Goal: Transaction & Acquisition: Purchase product/service

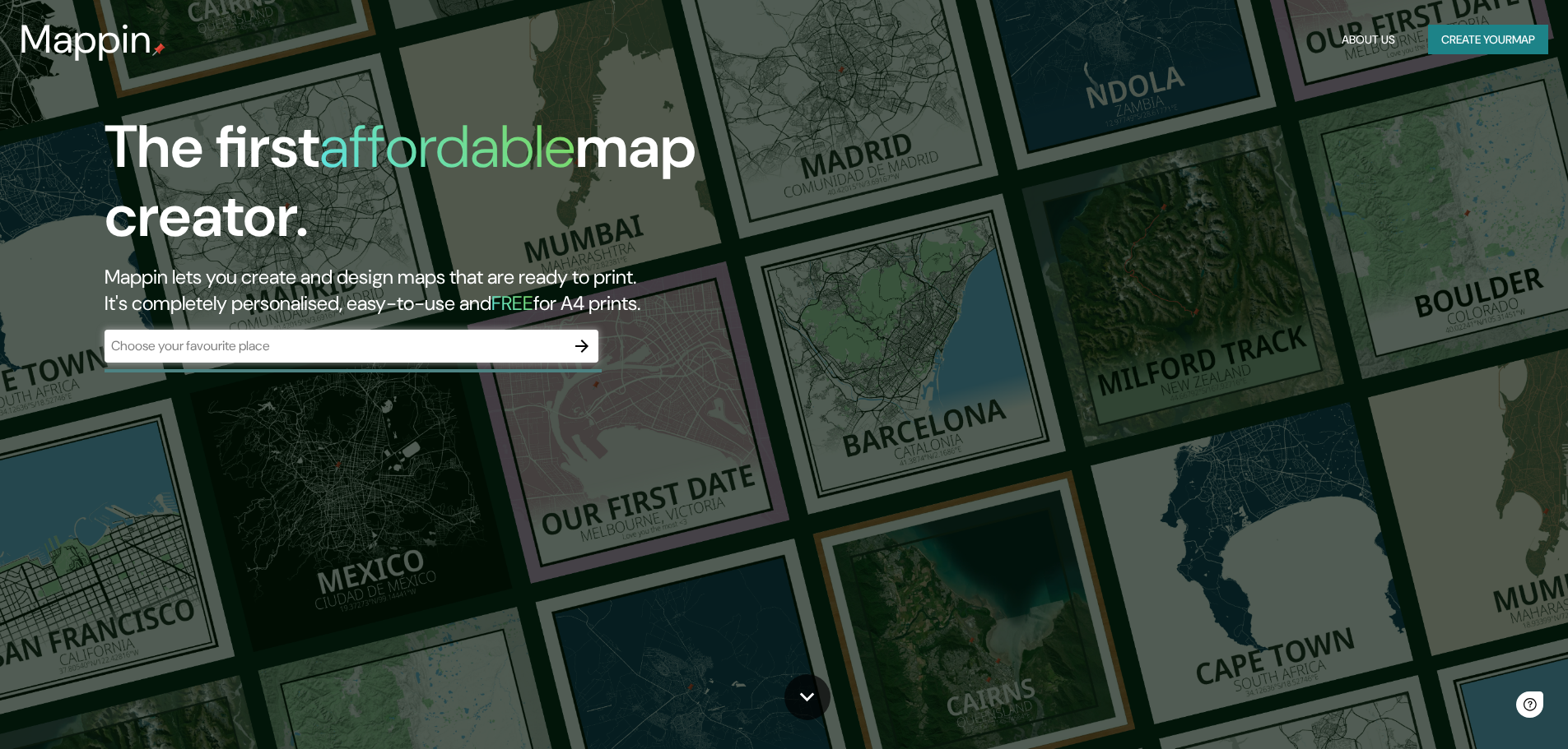
click at [1503, 55] on div "Mappin About Us Create your map" at bounding box center [784, 39] width 1568 height 52
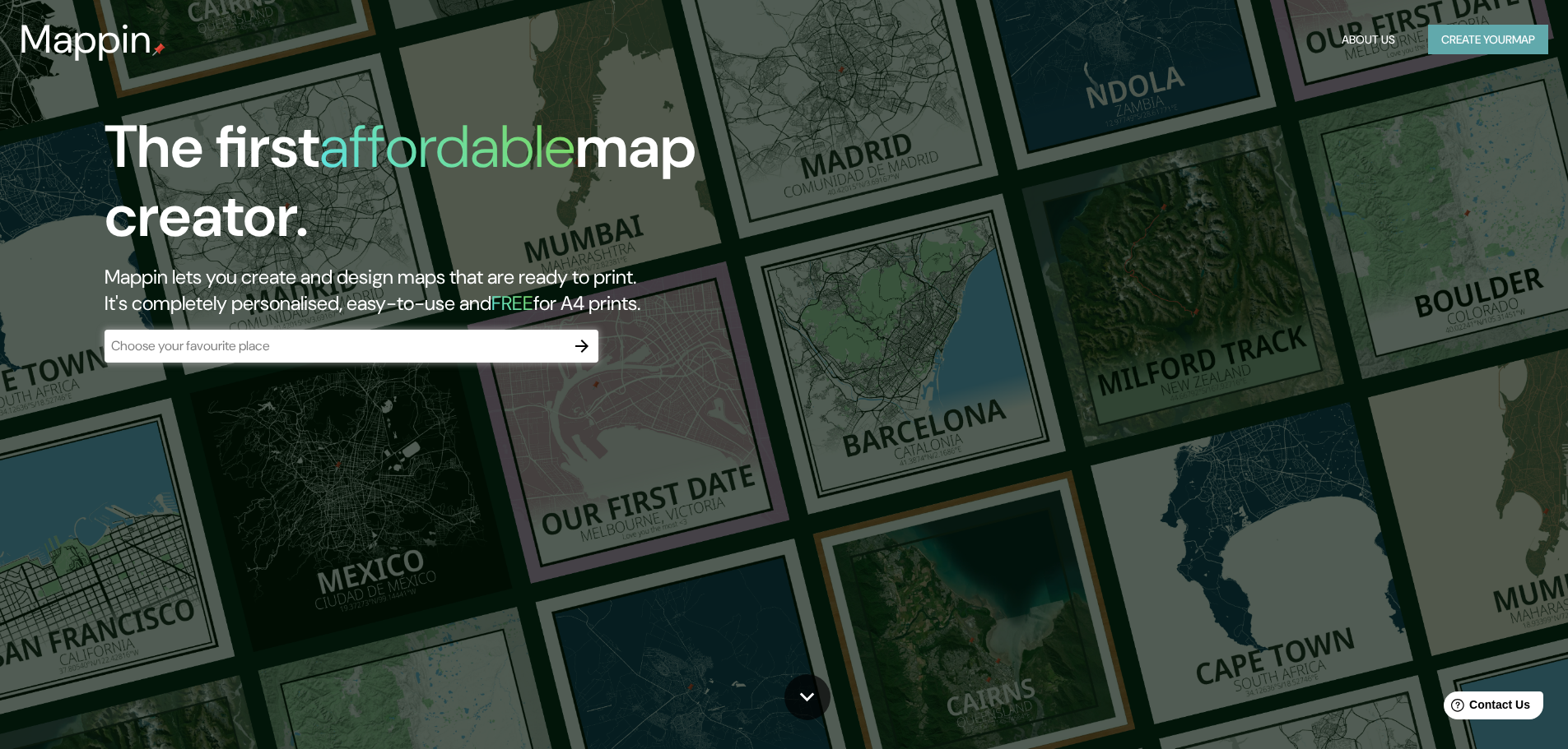
click at [1500, 37] on button "Create your map" at bounding box center [1488, 40] width 120 height 30
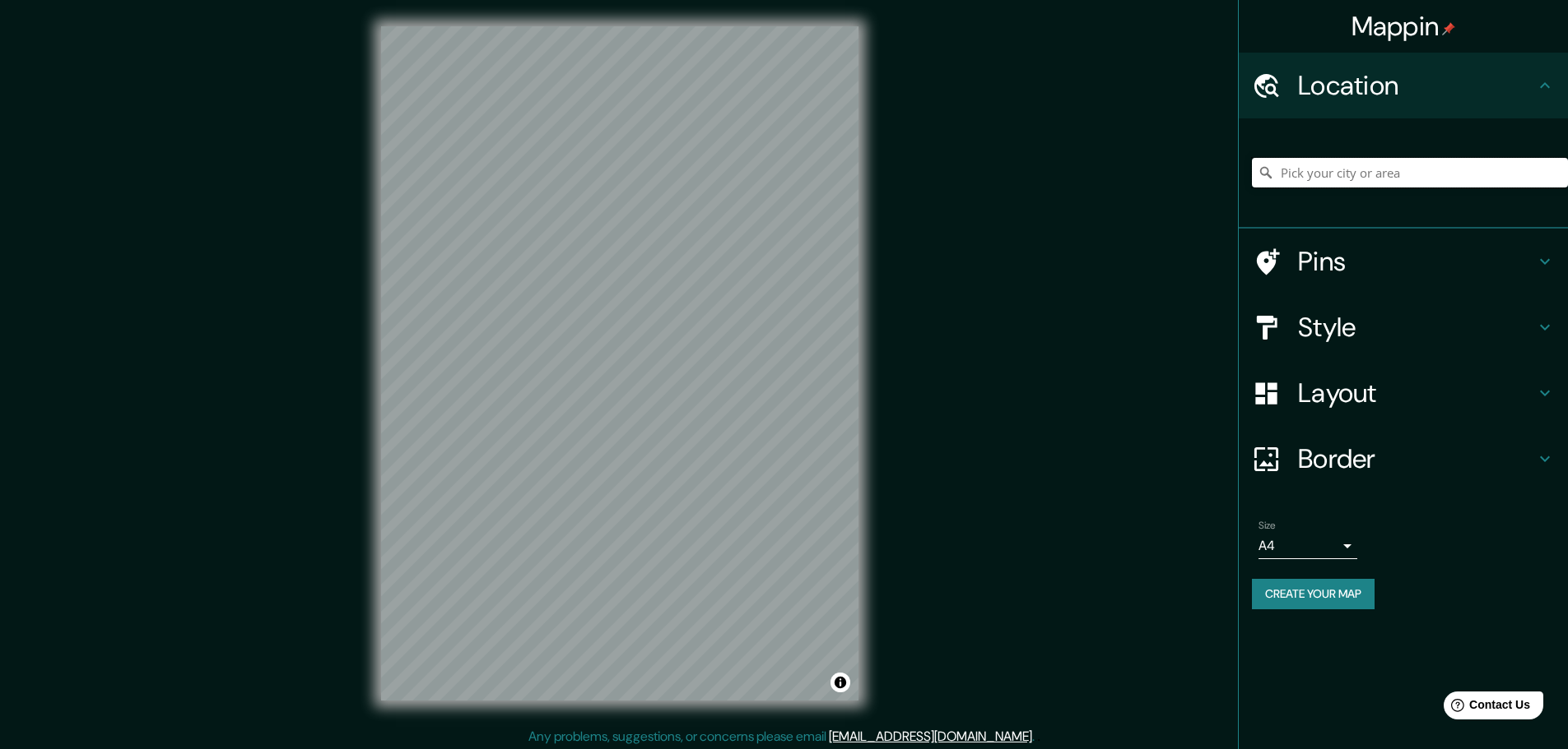
drag, startPoint x: 1314, startPoint y: 186, endPoint x: 1286, endPoint y: 181, distance: 28.4
click at [1311, 186] on input "Pick your city or area" at bounding box center [1409, 172] width 316 height 29
type input "Bauru, São Paulo, Brasil"
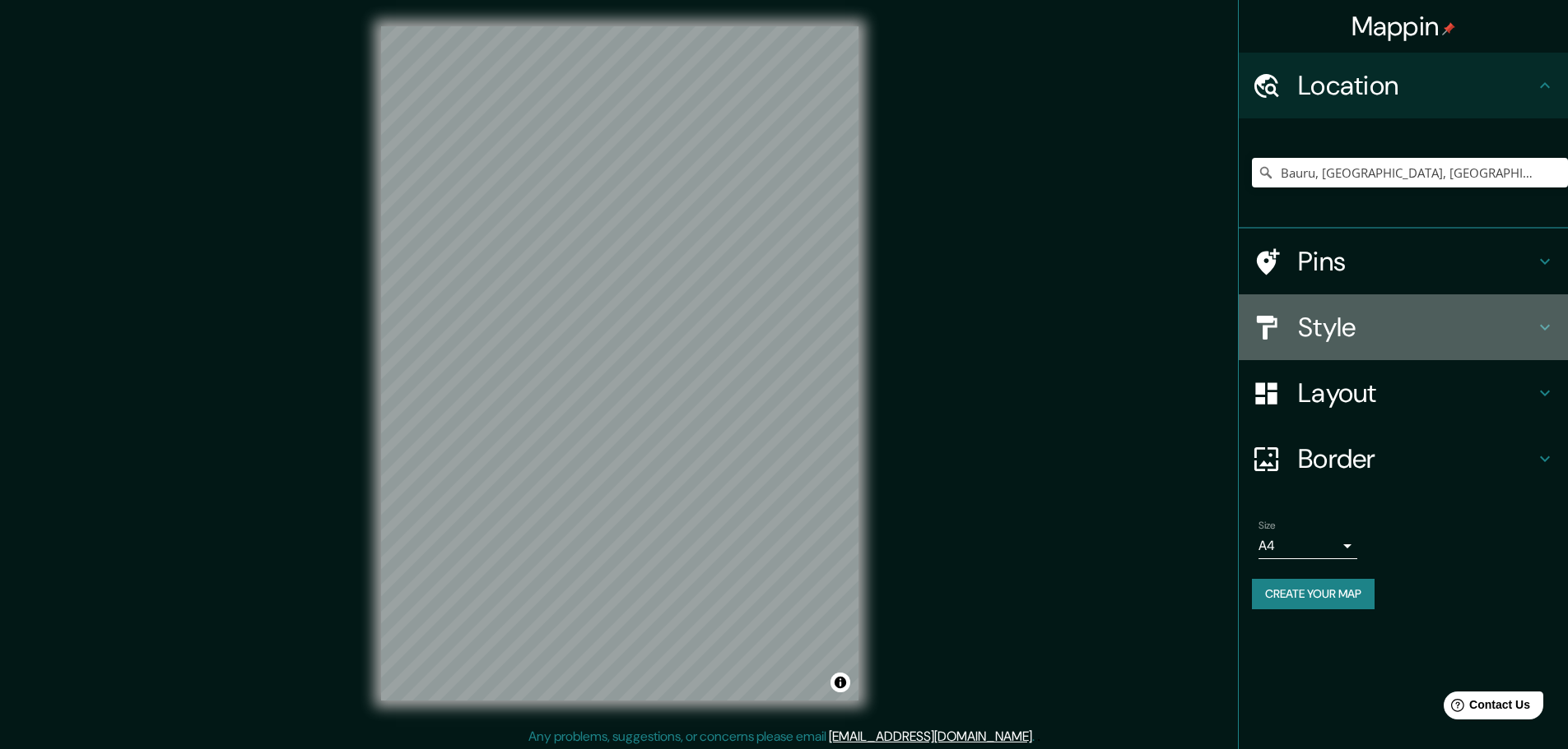
click at [1410, 327] on h4 "Style" at bounding box center [1416, 327] width 237 height 33
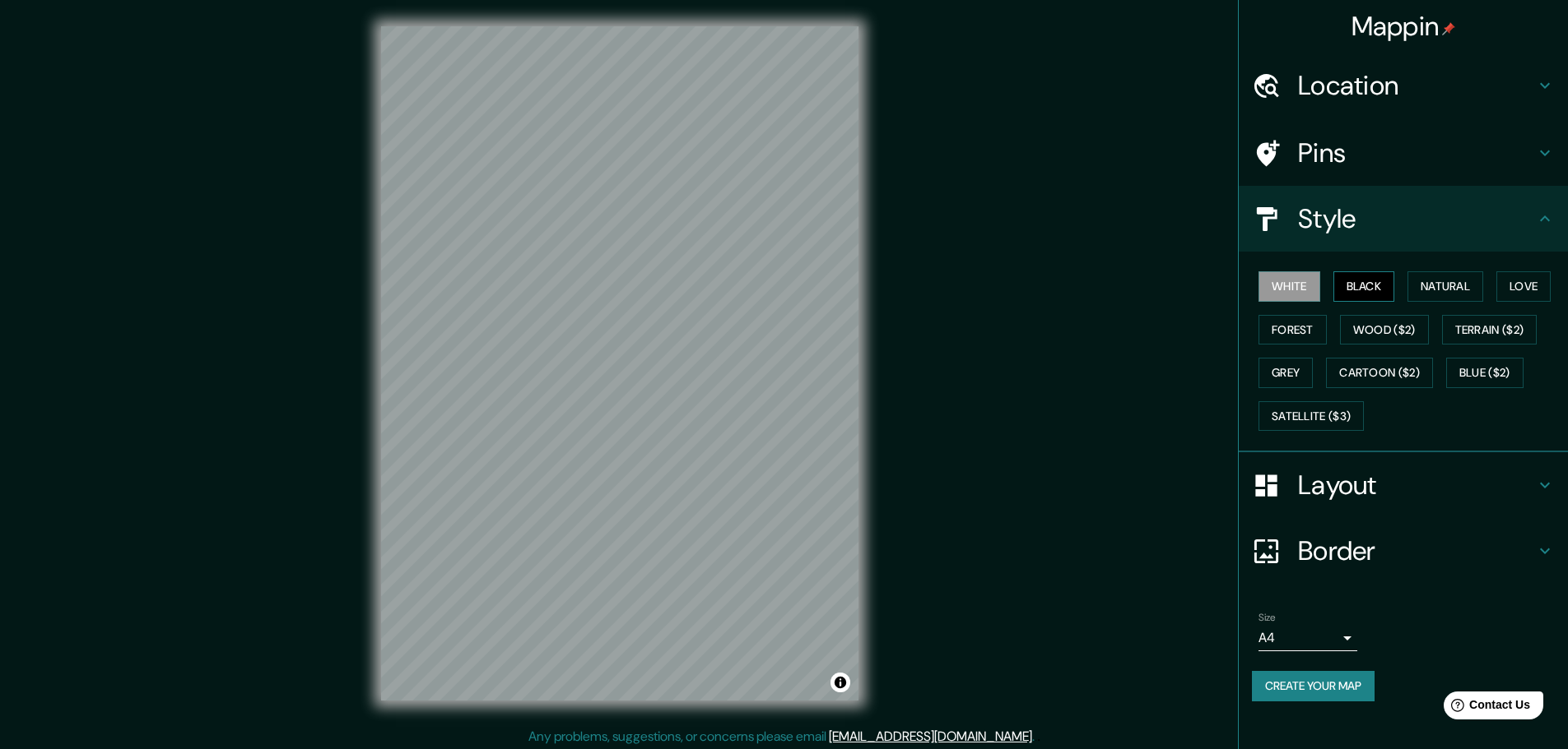
click at [1370, 289] on button "Black" at bounding box center [1364, 287] width 62 height 30
click at [1442, 278] on button "Natural" at bounding box center [1445, 287] width 76 height 30
click at [1285, 281] on button "White" at bounding box center [1288, 287] width 62 height 30
click at [1446, 287] on button "Natural" at bounding box center [1445, 287] width 76 height 30
click at [1312, 321] on button "Forest" at bounding box center [1292, 330] width 68 height 30
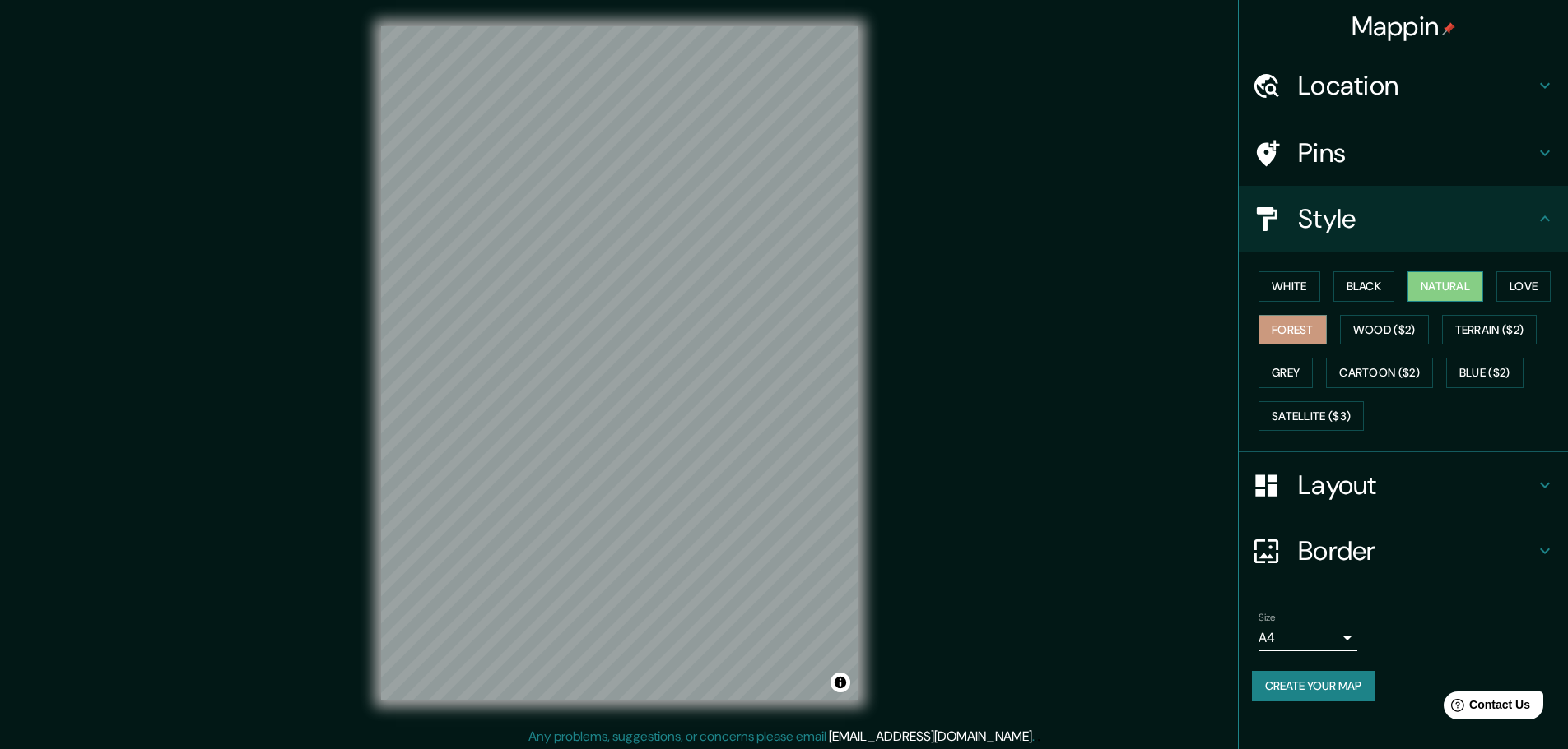
click at [1427, 284] on button "Natural" at bounding box center [1445, 287] width 76 height 30
click at [1277, 372] on button "Grey" at bounding box center [1285, 373] width 54 height 30
drag, startPoint x: 1459, startPoint y: 284, endPoint x: 1398, endPoint y: 287, distance: 61.1
click at [1459, 284] on button "Natural" at bounding box center [1445, 287] width 76 height 30
click at [1378, 288] on button "Black" at bounding box center [1364, 287] width 62 height 30
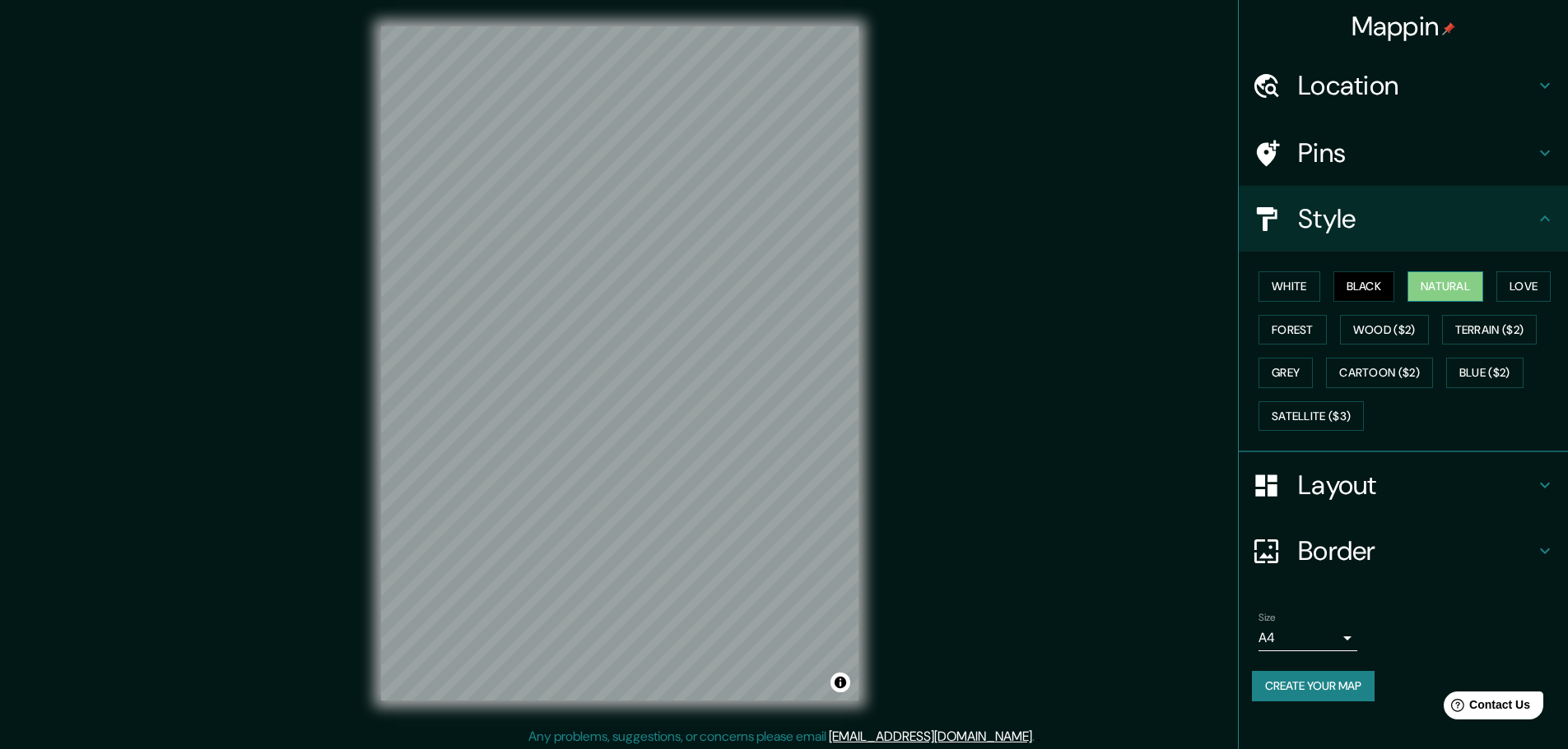
click at [1453, 285] on button "Natural" at bounding box center [1445, 287] width 76 height 30
click at [1286, 284] on button "White" at bounding box center [1288, 287] width 62 height 30
click at [1477, 287] on button "Natural" at bounding box center [1445, 287] width 76 height 30
click at [1298, 288] on button "White" at bounding box center [1288, 287] width 62 height 30
click at [1313, 692] on button "Create your map" at bounding box center [1312, 686] width 123 height 30
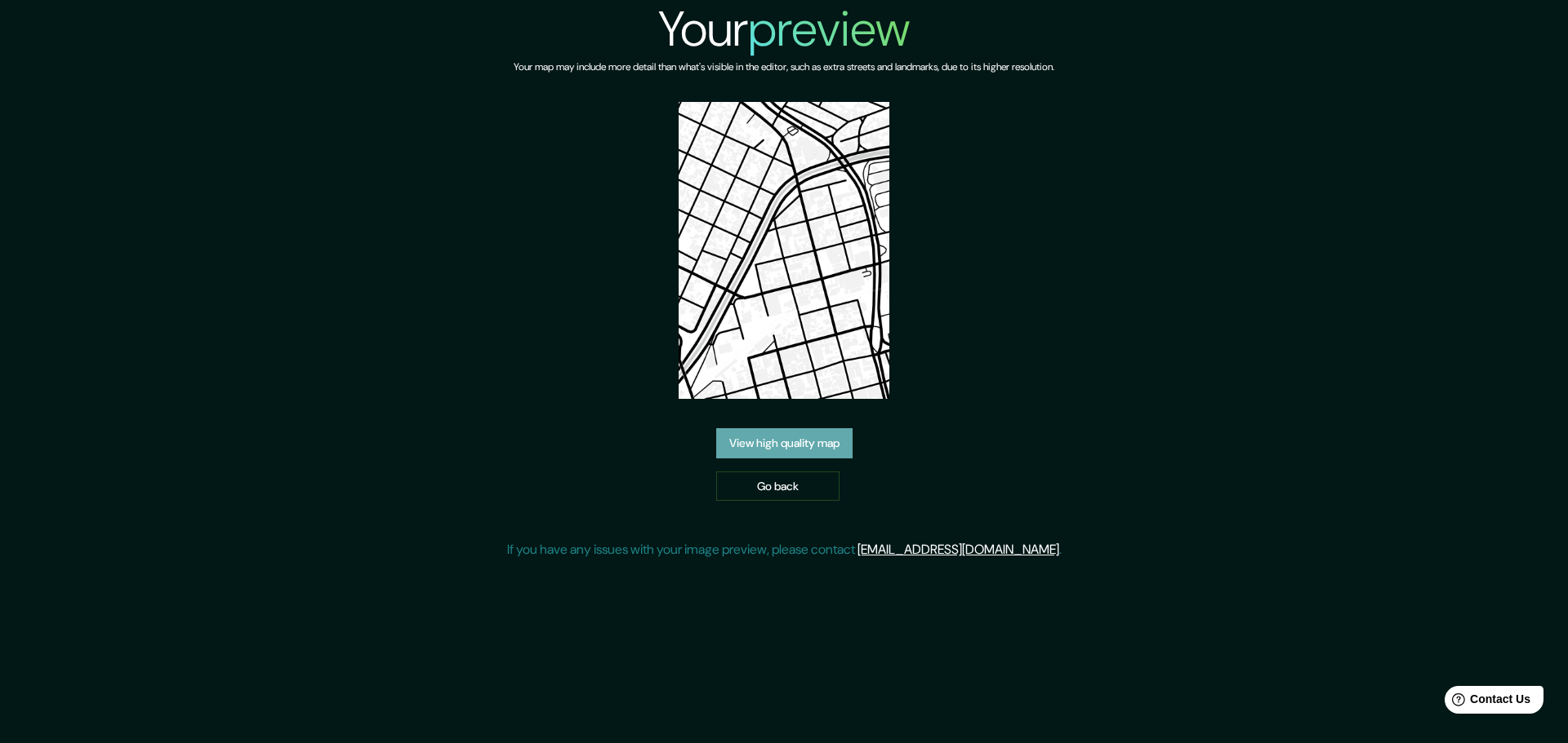
click at [815, 445] on link "View high quality map" at bounding box center [784, 443] width 137 height 30
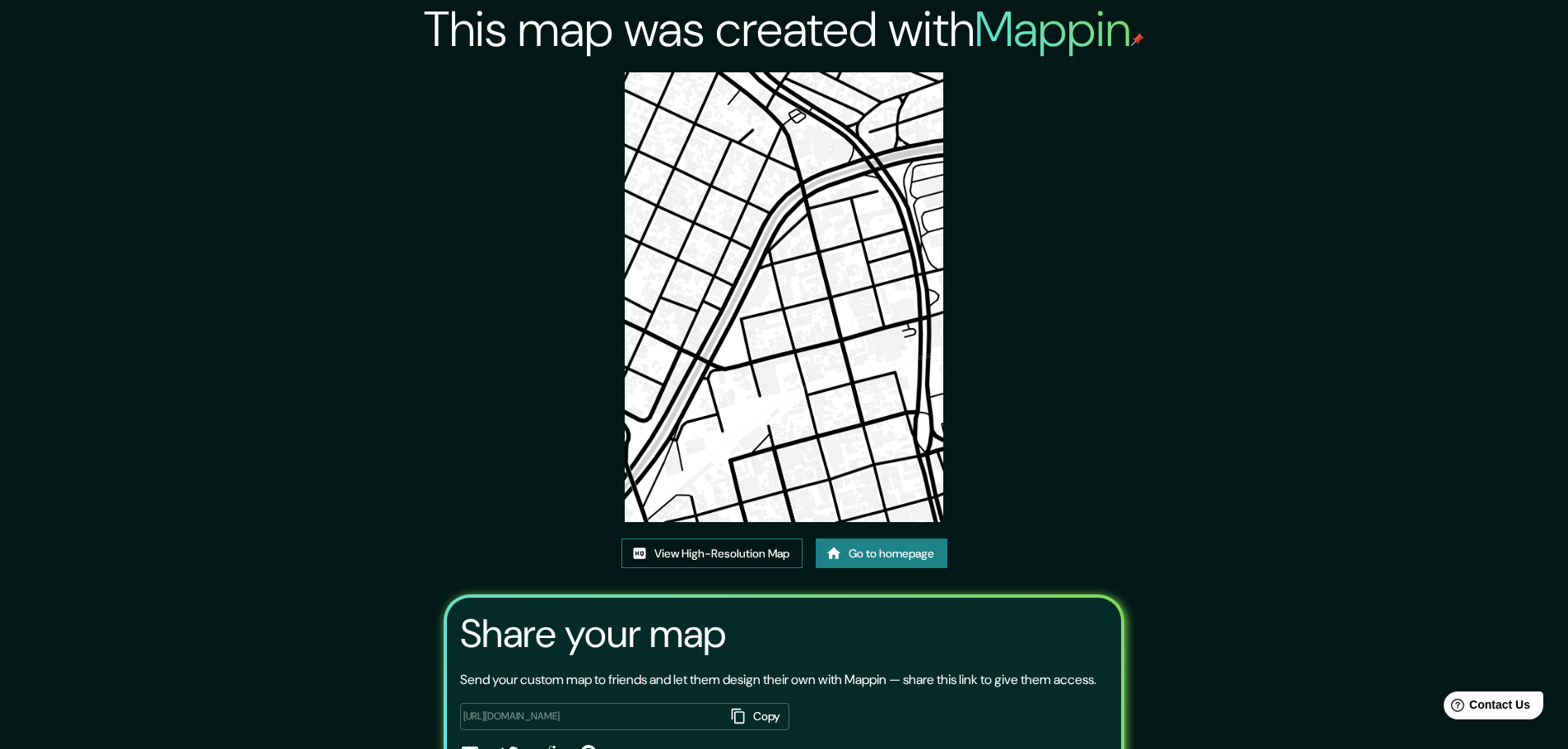
click at [691, 557] on link "View High-Resolution Map" at bounding box center [711, 554] width 181 height 30
